Goal: Task Accomplishment & Management: Use online tool/utility

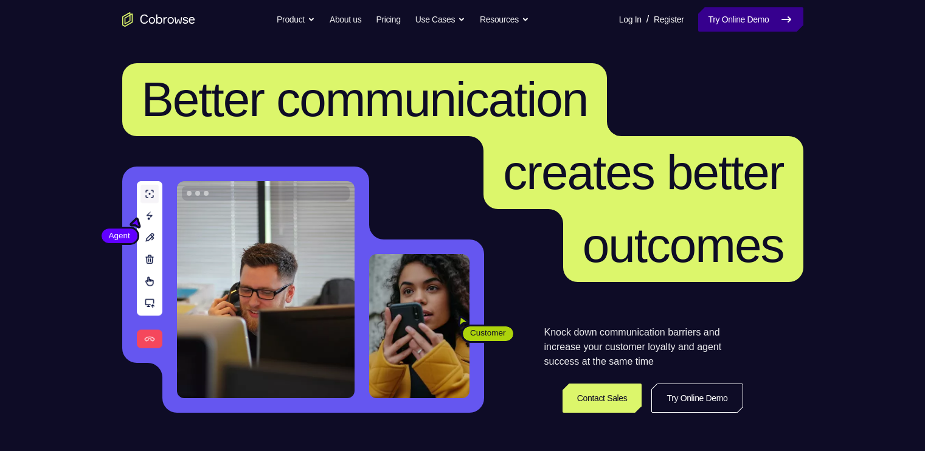
click at [749, 12] on link "Try Online Demo" at bounding box center [750, 19] width 105 height 24
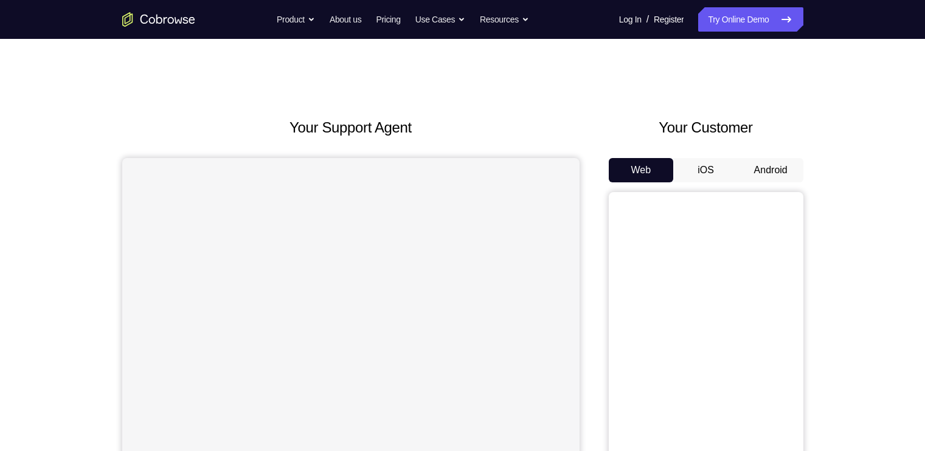
scroll to position [71, 0]
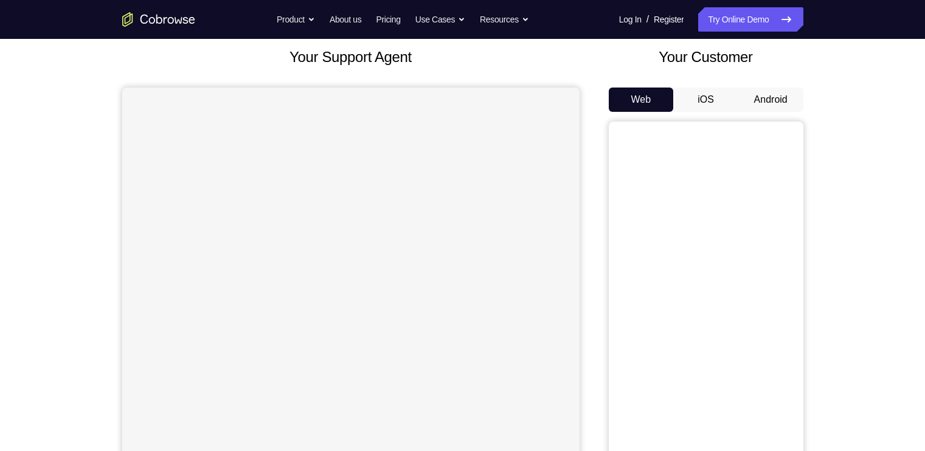
click at [772, 96] on button "Android" at bounding box center [770, 100] width 65 height 24
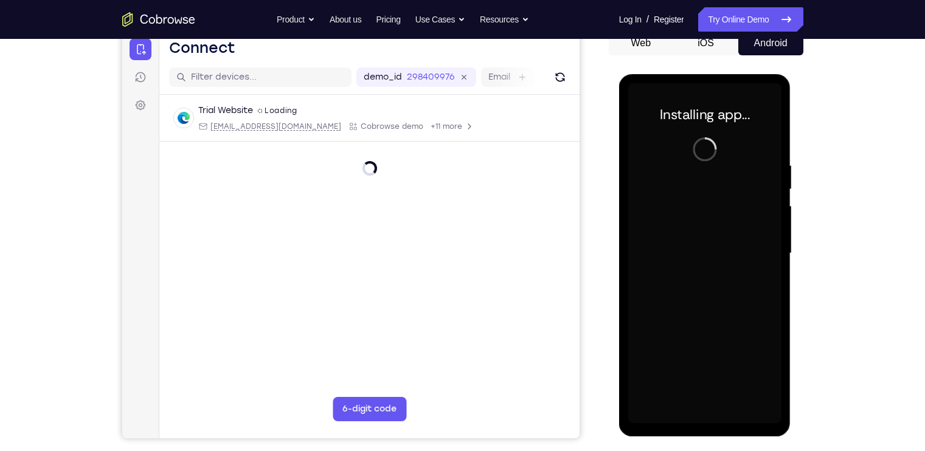
scroll to position [127, 0]
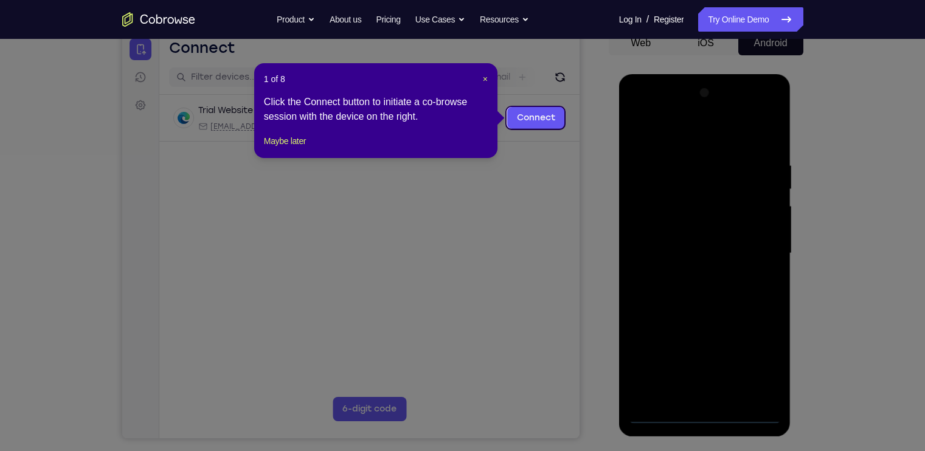
click at [489, 80] on div "1 of 8 × Click the Connect button to initiate a co-browse session with the devi…" at bounding box center [375, 110] width 243 height 95
click at [486, 80] on span "×" at bounding box center [485, 79] width 5 height 10
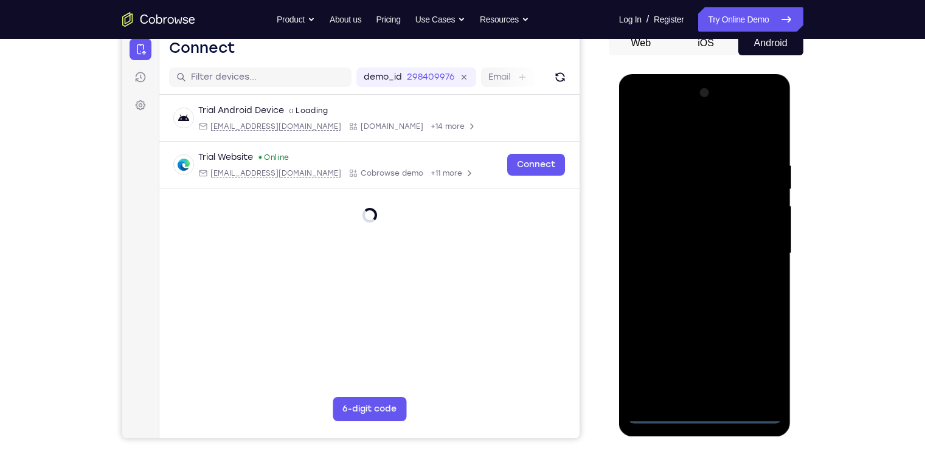
click at [700, 414] on div at bounding box center [704, 253] width 153 height 341
click at [758, 362] on div at bounding box center [704, 253] width 153 height 341
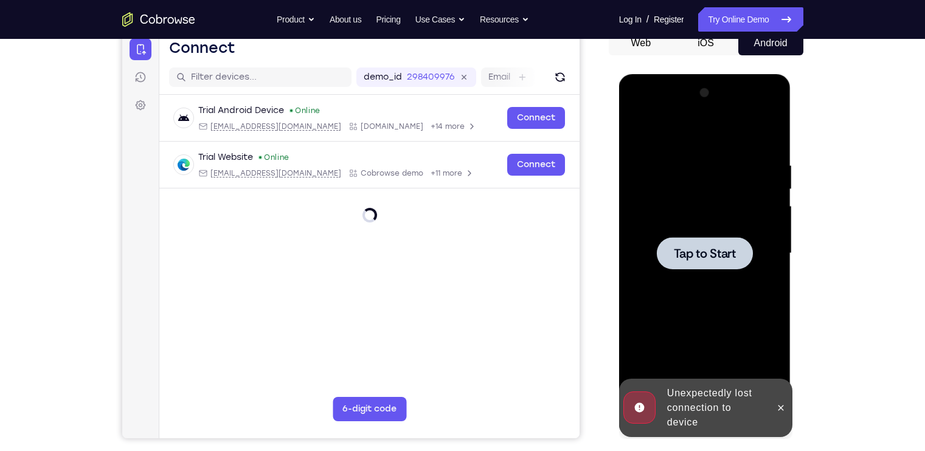
click at [736, 277] on div at bounding box center [704, 253] width 153 height 341
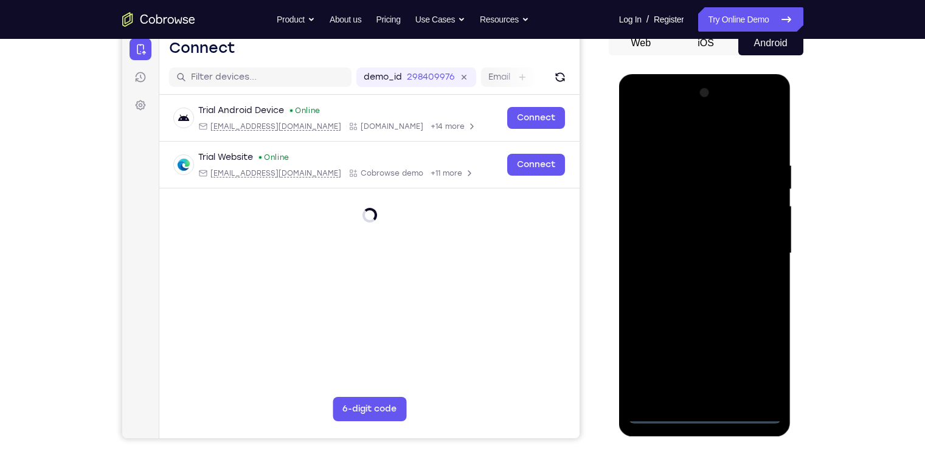
click at [701, 416] on div at bounding box center [704, 253] width 153 height 341
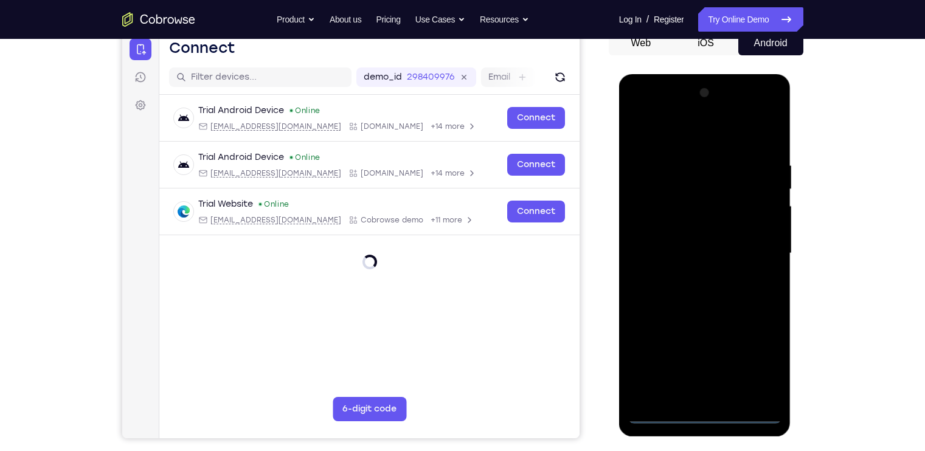
click at [755, 367] on div at bounding box center [704, 253] width 153 height 341
click at [662, 109] on div at bounding box center [704, 253] width 153 height 341
click at [755, 252] on div at bounding box center [704, 253] width 153 height 341
click at [716, 394] on div at bounding box center [704, 253] width 153 height 341
click at [719, 242] on div at bounding box center [704, 253] width 153 height 341
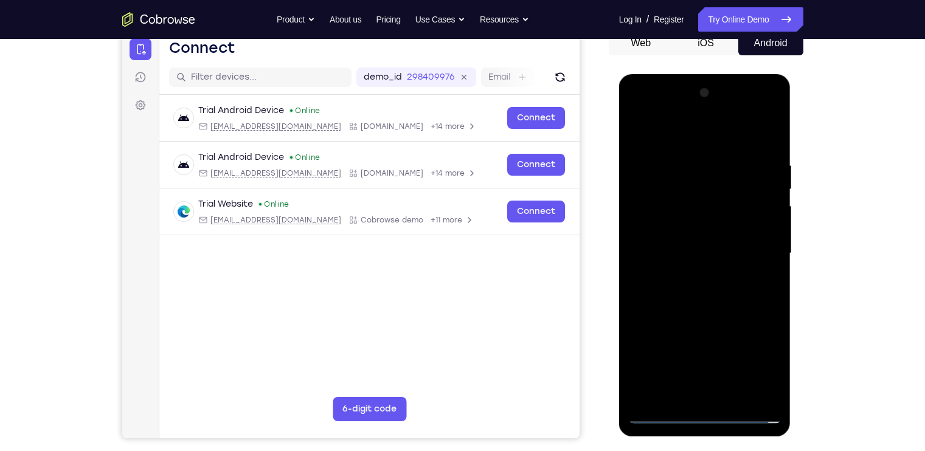
click at [702, 232] on div at bounding box center [704, 253] width 153 height 341
click at [699, 252] on div at bounding box center [704, 253] width 153 height 341
click at [772, 150] on div at bounding box center [704, 253] width 153 height 341
click at [734, 395] on div at bounding box center [704, 253] width 153 height 341
click at [693, 317] on div at bounding box center [704, 253] width 153 height 341
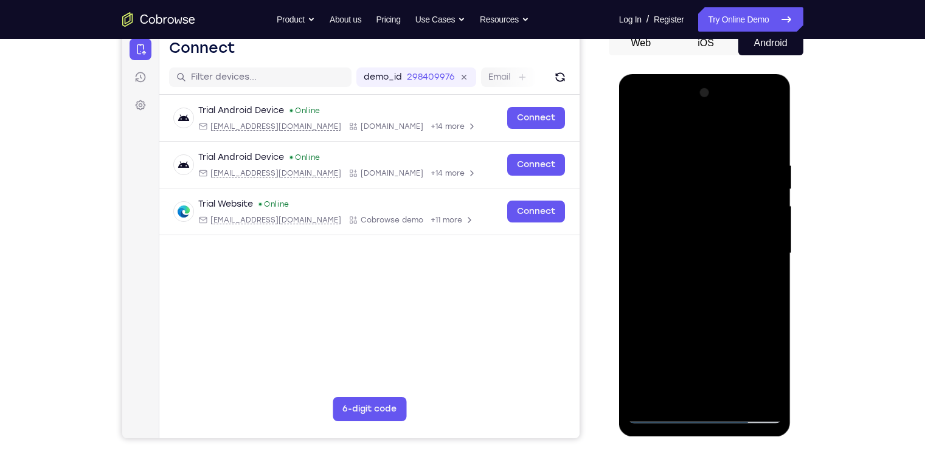
drag, startPoint x: 690, startPoint y: 140, endPoint x: 698, endPoint y: 93, distance: 48.1
click at [698, 93] on div at bounding box center [704, 253] width 153 height 341
click at [691, 234] on div at bounding box center [704, 253] width 153 height 341
click at [638, 134] on div at bounding box center [704, 253] width 153 height 341
click at [645, 125] on div at bounding box center [704, 253] width 153 height 341
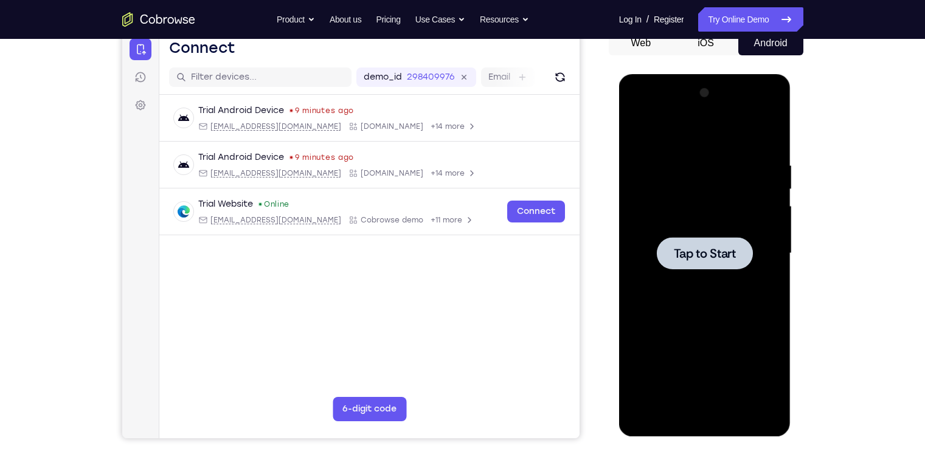
click at [671, 309] on div at bounding box center [704, 253] width 153 height 341
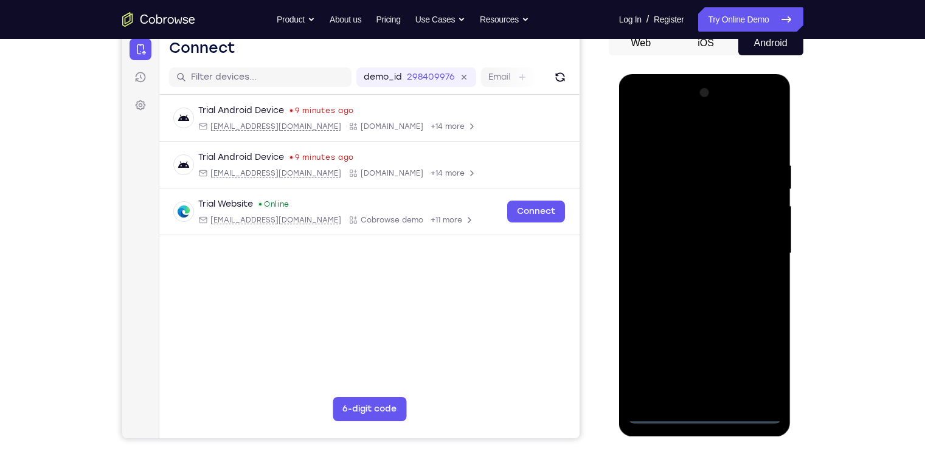
click at [702, 414] on div at bounding box center [704, 253] width 153 height 341
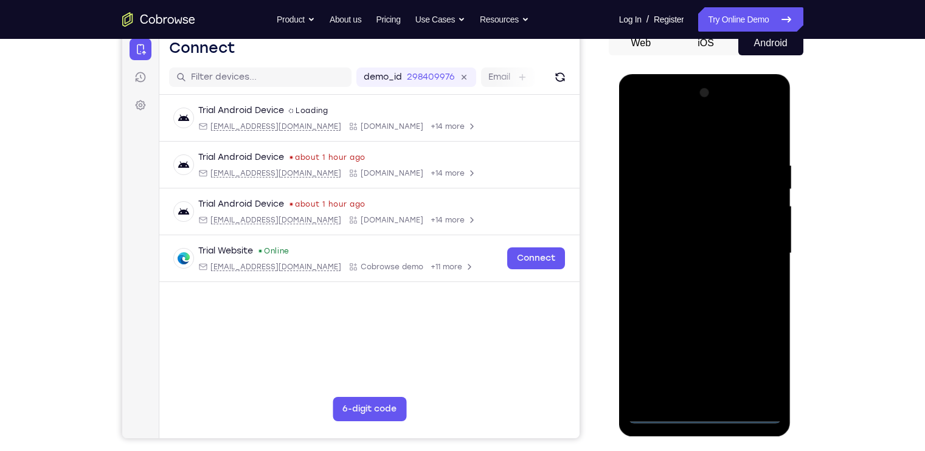
click at [760, 356] on div at bounding box center [704, 253] width 153 height 341
click at [668, 138] on div at bounding box center [704, 253] width 153 height 341
click at [759, 249] on div at bounding box center [704, 253] width 153 height 341
click at [695, 277] on div at bounding box center [704, 253] width 153 height 341
click at [703, 225] on div at bounding box center [704, 253] width 153 height 341
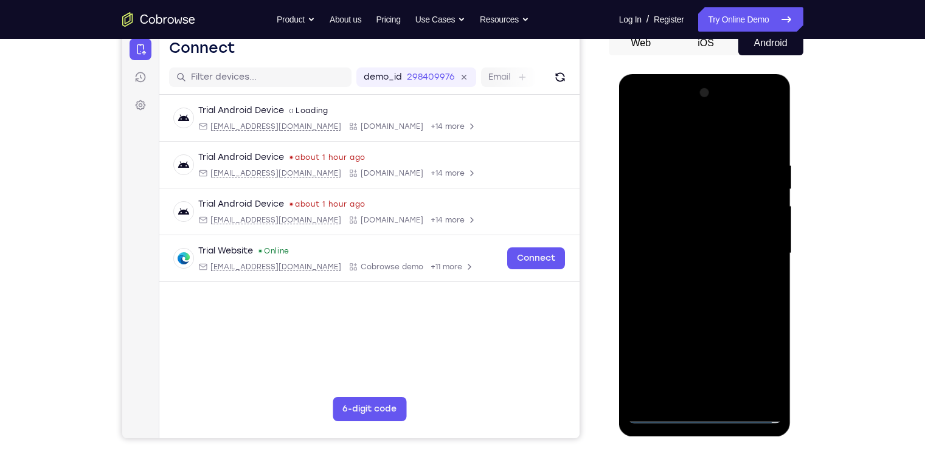
click at [684, 243] on div at bounding box center [704, 253] width 153 height 341
click at [687, 277] on div at bounding box center [704, 253] width 153 height 341
click at [713, 224] on div at bounding box center [704, 253] width 153 height 341
click at [732, 397] on div at bounding box center [704, 253] width 153 height 341
click at [722, 320] on div at bounding box center [704, 253] width 153 height 341
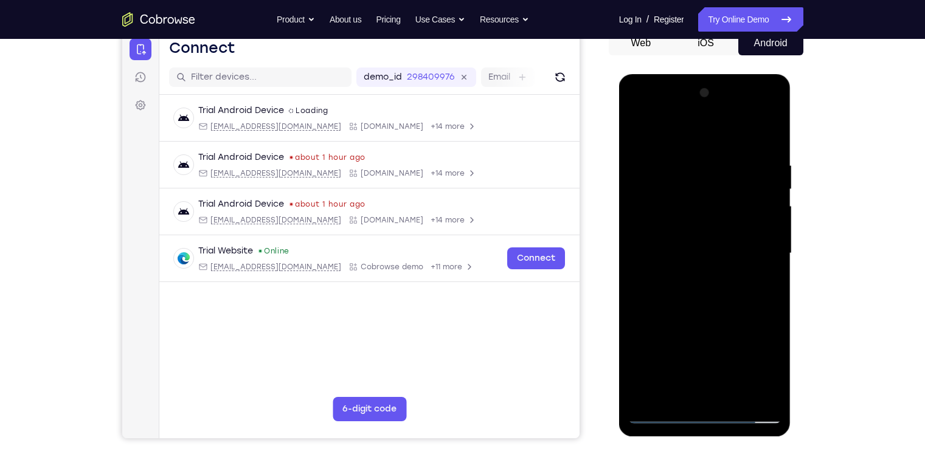
click at [741, 186] on div at bounding box center [704, 253] width 153 height 341
click at [721, 314] on div at bounding box center [704, 253] width 153 height 341
click at [688, 262] on div at bounding box center [704, 253] width 153 height 341
click at [637, 365] on div at bounding box center [704, 253] width 153 height 341
click at [651, 162] on div at bounding box center [704, 253] width 153 height 341
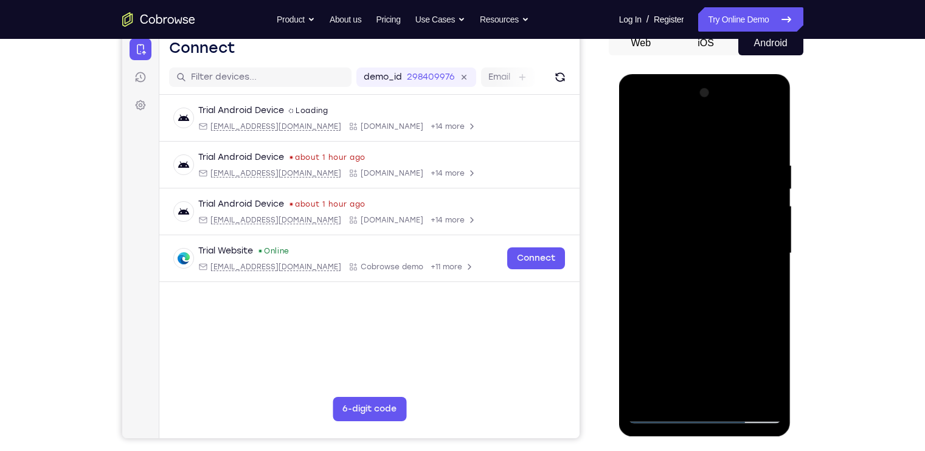
click at [771, 136] on div at bounding box center [704, 253] width 153 height 341
click at [732, 394] on div at bounding box center [704, 253] width 153 height 341
drag, startPoint x: 701, startPoint y: 358, endPoint x: 716, endPoint y: 244, distance: 115.3
click at [716, 244] on div at bounding box center [704, 253] width 153 height 341
drag, startPoint x: 699, startPoint y: 359, endPoint x: 721, endPoint y: 268, distance: 93.7
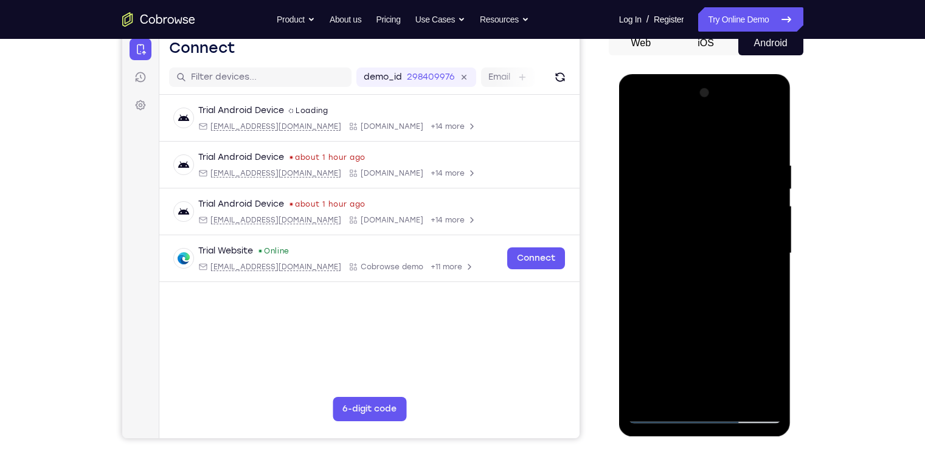
click at [721, 268] on div at bounding box center [704, 253] width 153 height 341
drag, startPoint x: 696, startPoint y: 362, endPoint x: 716, endPoint y: 277, distance: 88.1
click at [716, 277] on div at bounding box center [704, 253] width 153 height 341
click at [696, 333] on div at bounding box center [704, 253] width 153 height 341
click at [635, 210] on div at bounding box center [704, 253] width 153 height 341
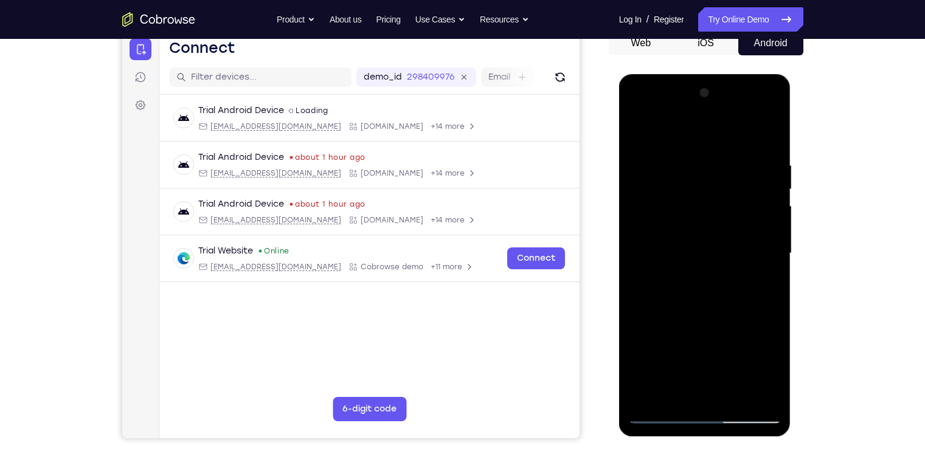
click at [654, 154] on div at bounding box center [704, 253] width 153 height 341
click at [769, 390] on div at bounding box center [704, 253] width 153 height 341
click at [772, 136] on div at bounding box center [704, 253] width 153 height 341
click at [730, 394] on div at bounding box center [704, 253] width 153 height 341
click at [698, 238] on div at bounding box center [704, 253] width 153 height 341
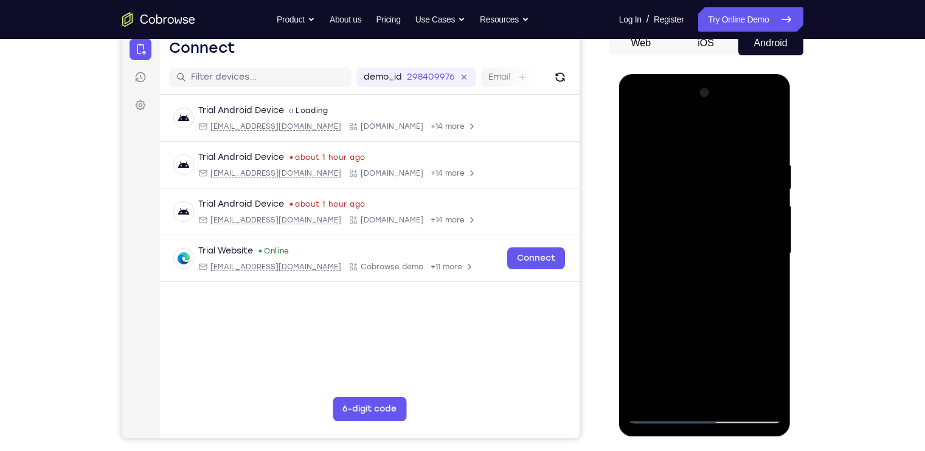
click at [640, 132] on div at bounding box center [704, 253] width 153 height 341
click at [712, 207] on div at bounding box center [704, 253] width 153 height 341
click at [696, 162] on div at bounding box center [704, 253] width 153 height 341
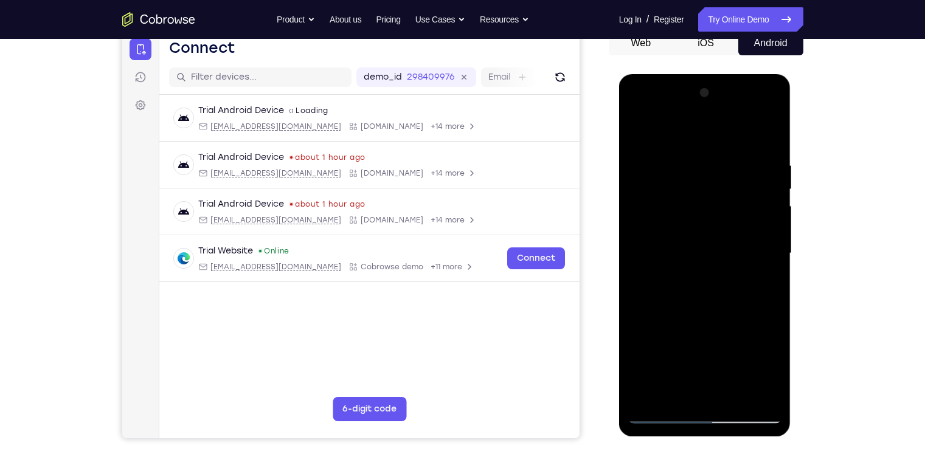
click at [757, 253] on div at bounding box center [704, 253] width 153 height 341
click at [757, 246] on div at bounding box center [704, 253] width 153 height 341
drag, startPoint x: 757, startPoint y: 246, endPoint x: 765, endPoint y: 210, distance: 36.1
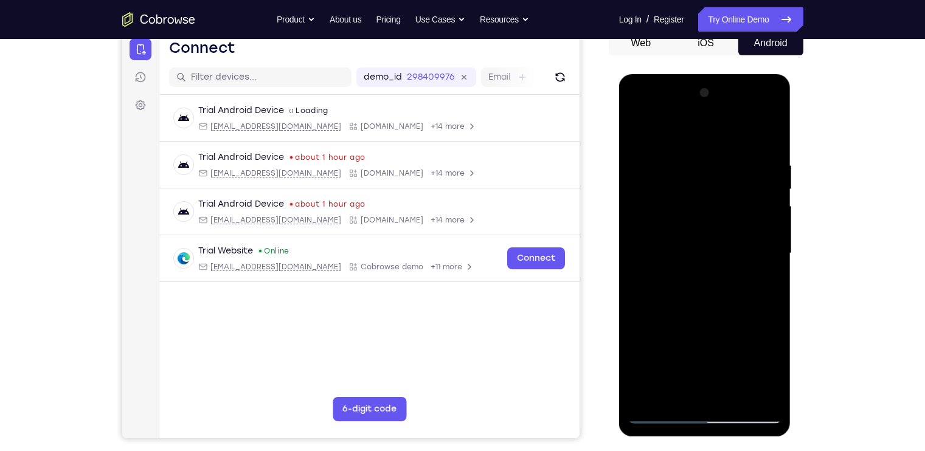
click at [765, 210] on div at bounding box center [704, 253] width 153 height 341
click at [733, 173] on div at bounding box center [704, 253] width 153 height 341
click at [645, 133] on div at bounding box center [704, 253] width 153 height 341
click at [754, 254] on div at bounding box center [704, 253] width 153 height 341
drag, startPoint x: 688, startPoint y: 302, endPoint x: 714, endPoint y: 183, distance: 121.4
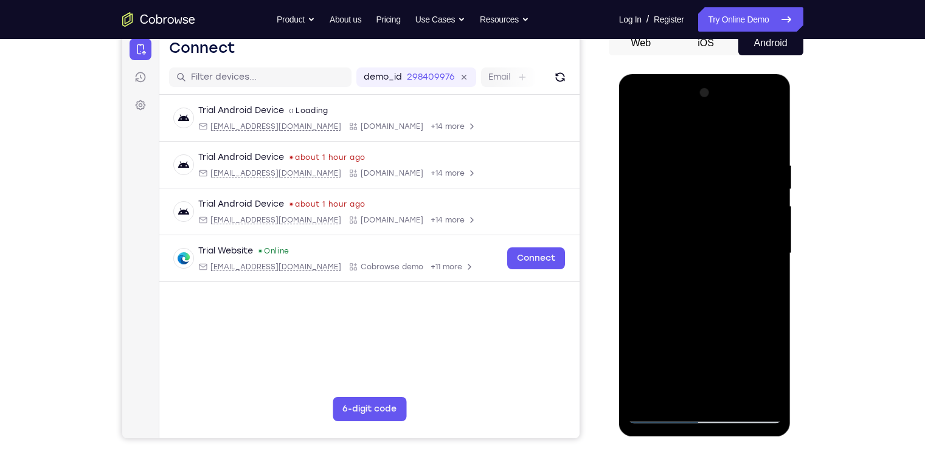
click at [714, 183] on div at bounding box center [704, 253] width 153 height 341
drag, startPoint x: 705, startPoint y: 232, endPoint x: 717, endPoint y: 380, distance: 148.9
click at [717, 380] on div at bounding box center [704, 253] width 153 height 341
click at [639, 126] on div at bounding box center [704, 253] width 153 height 341
